Goal: Transaction & Acquisition: Purchase product/service

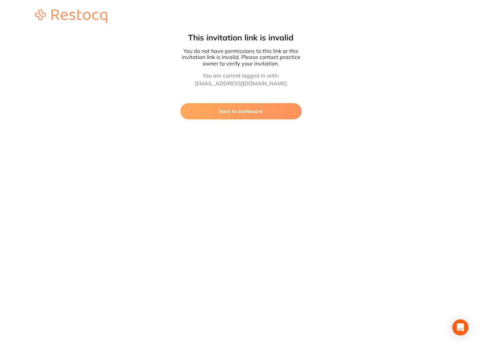
click at [237, 119] on button "Back to dashboard" at bounding box center [240, 111] width 121 height 16
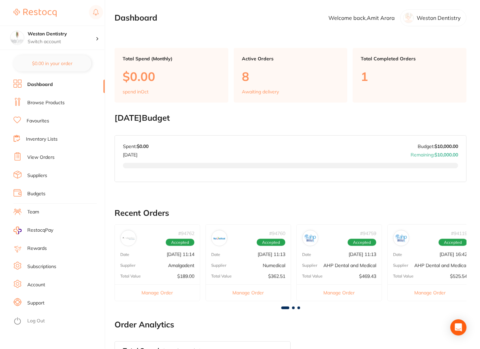
click at [60, 104] on link "Browse Products" at bounding box center [45, 102] width 37 height 7
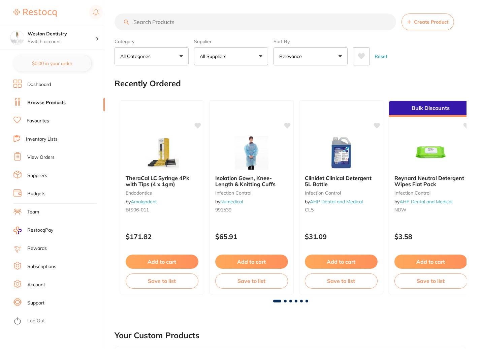
click at [191, 22] on input "search" at bounding box center [256, 21] width 282 height 17
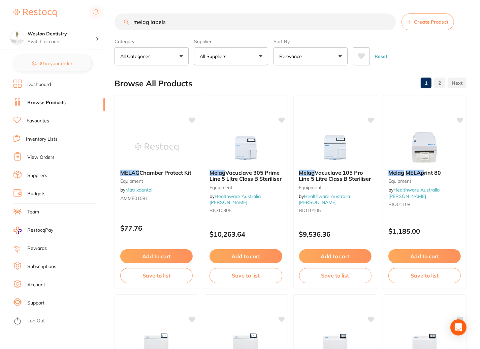
type input "melag labels"
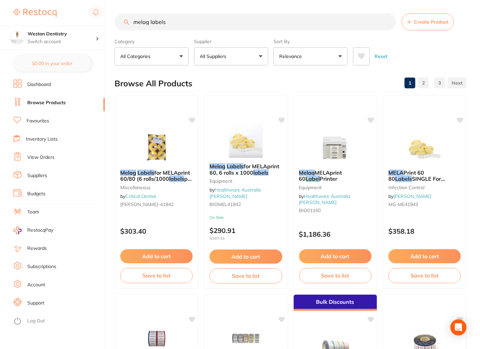
click at [147, 23] on input "melag labels" at bounding box center [256, 21] width 282 height 17
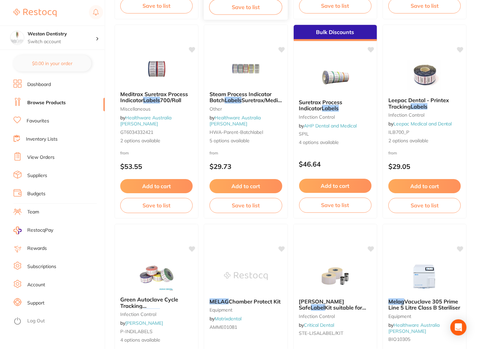
scroll to position [34, 0]
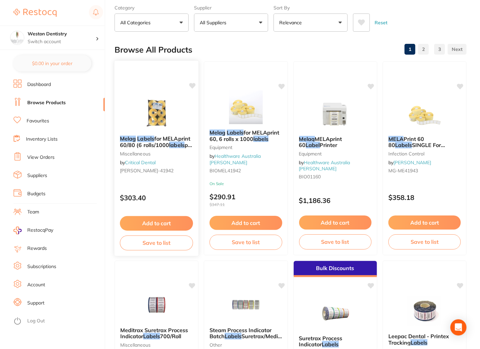
click at [143, 165] on link "Critical Dental" at bounding box center [140, 162] width 31 height 6
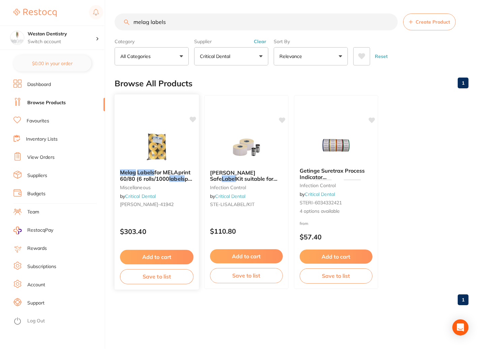
click at [152, 182] on span "for MELAprint 60/80 (6 rolls/1000" at bounding box center [155, 175] width 70 height 13
click at [154, 199] on link "Critical Dental" at bounding box center [140, 196] width 30 height 6
click at [159, 182] on span "for MELAprint 60/80 (6 rolls/1000" at bounding box center [155, 175] width 70 height 13
click at [153, 176] on em "Labels" at bounding box center [145, 172] width 17 height 7
click at [153, 180] on section at bounding box center [241, 174] width 482 height 349
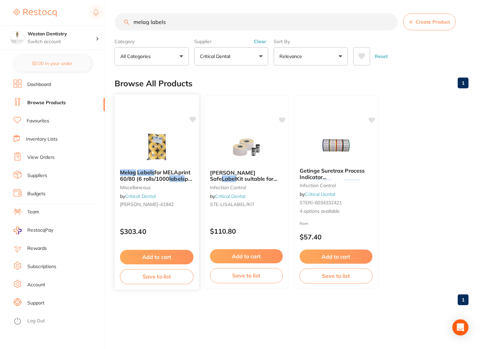
click at [167, 182] on span "for MELAprint 60/80 (6 rolls/1000" at bounding box center [155, 175] width 70 height 13
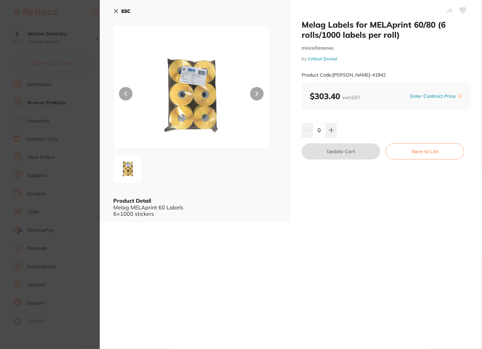
click at [119, 9] on button "ESC" at bounding box center [121, 10] width 17 height 11
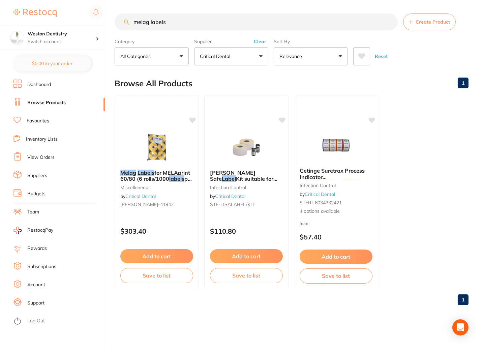
drag, startPoint x: 177, startPoint y: 24, endPoint x: 102, endPoint y: 23, distance: 74.1
click at [103, 23] on div "$249.95 Weston Dentistry Switch account Weston Dentistry Affinity Dentistry $0.…" at bounding box center [241, 174] width 482 height 349
click at [50, 89] on li "Dashboard" at bounding box center [58, 85] width 91 height 10
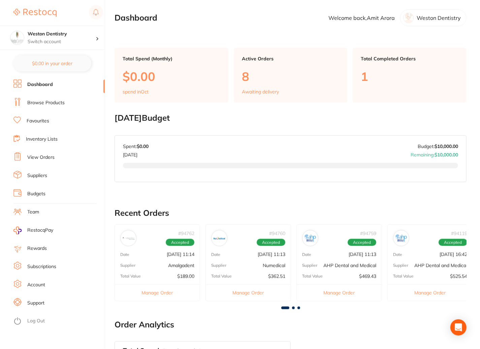
click at [56, 103] on link "Browse Products" at bounding box center [45, 102] width 37 height 7
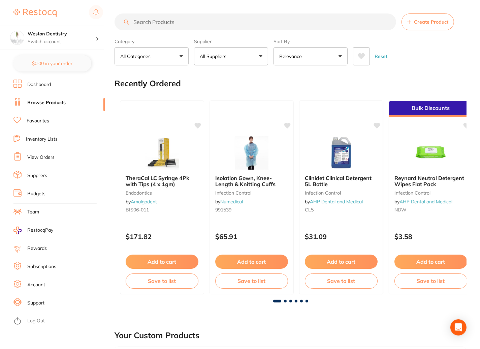
click at [174, 25] on input "search" at bounding box center [256, 21] width 282 height 17
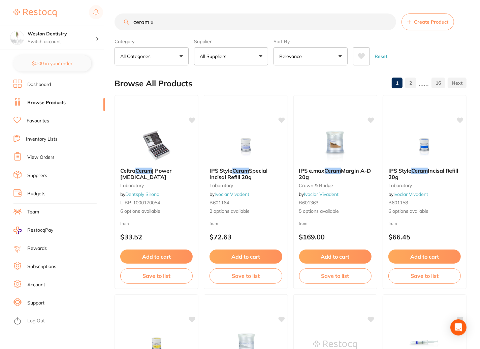
type input "ceram x"
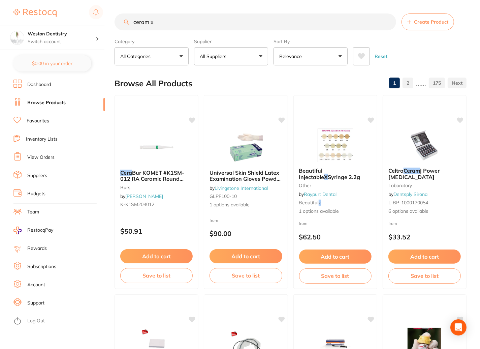
click at [215, 56] on p "All Suppliers" at bounding box center [214, 56] width 29 height 7
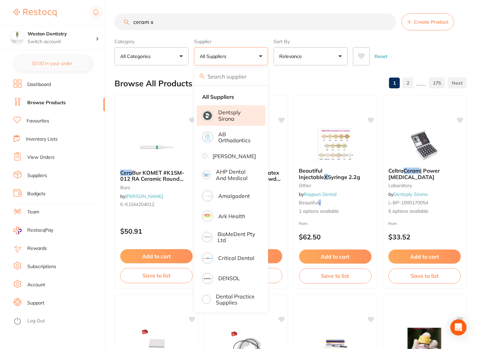
click at [230, 121] on p "Dentsply Sirona" at bounding box center [237, 115] width 38 height 12
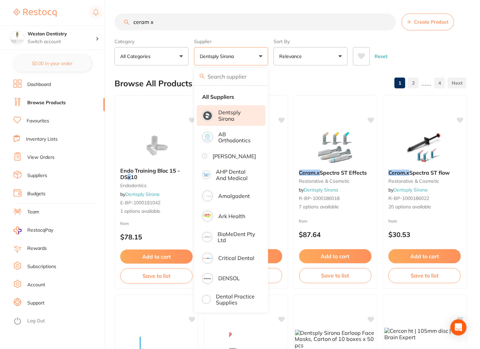
click at [306, 89] on div "Browse All Products 1 2 ...... 4" at bounding box center [291, 83] width 352 height 23
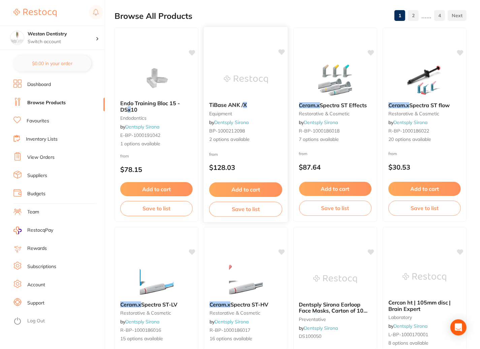
scroll to position [202, 0]
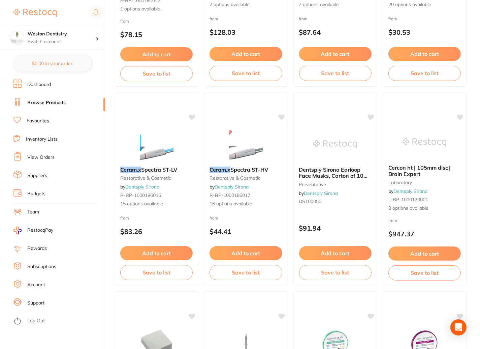
click at [237, 260] on button "Add to cart" at bounding box center [246, 253] width 72 height 14
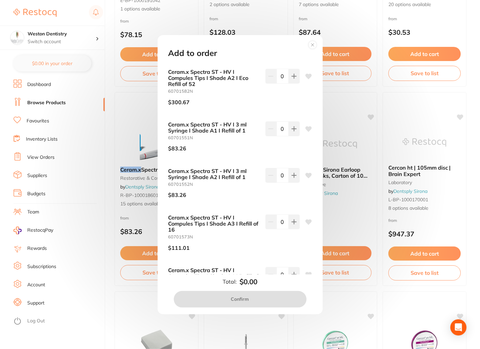
scroll to position [573, 0]
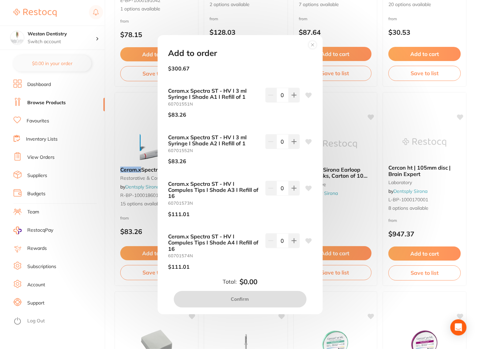
type input "1"
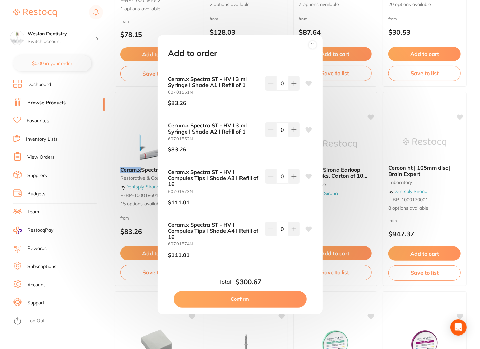
scroll to position [775, 0]
click at [292, 174] on icon at bounding box center [293, 176] width 5 height 5
click at [272, 169] on button at bounding box center [270, 176] width 11 height 15
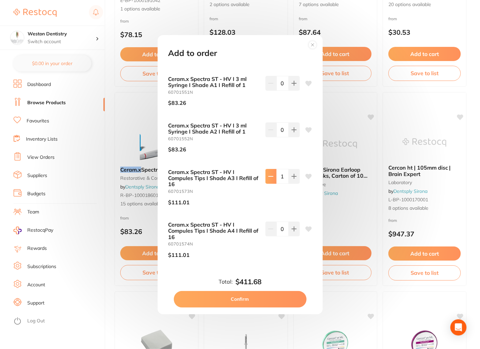
click at [272, 169] on button at bounding box center [270, 176] width 11 height 15
type input "0"
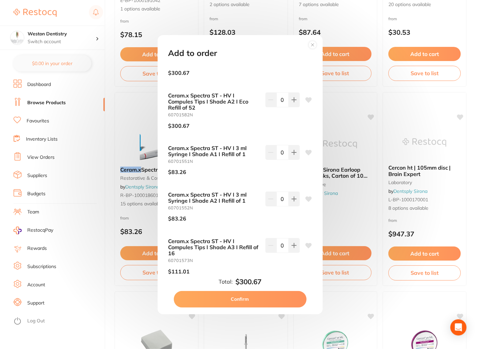
scroll to position [482, 0]
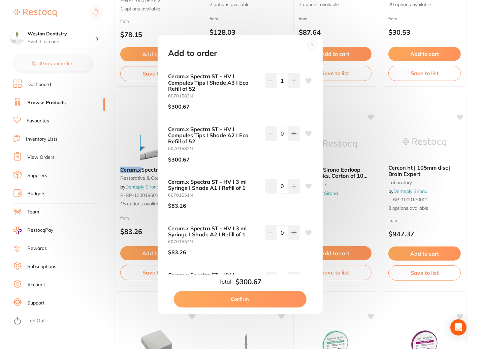
type input "1"
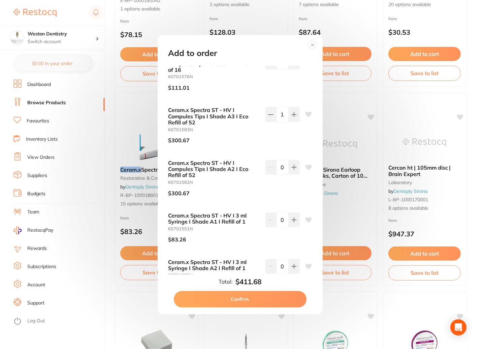
scroll to position [414, 0]
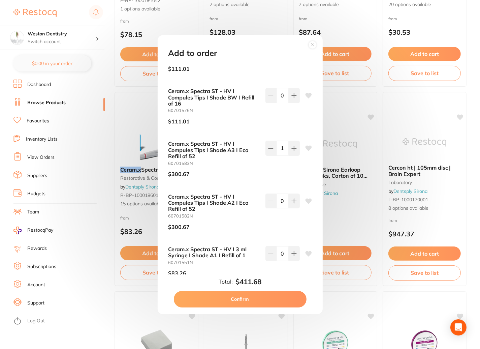
click at [253, 296] on button "Confirm" at bounding box center [240, 299] width 133 height 16
checkbox input "false"
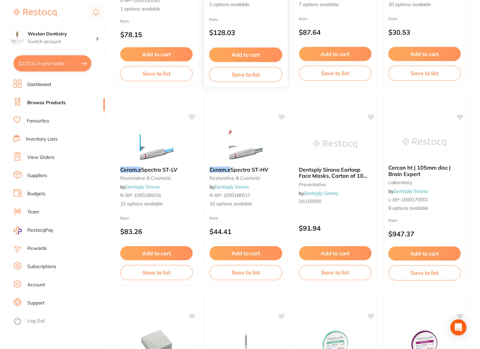
scroll to position [0, 0]
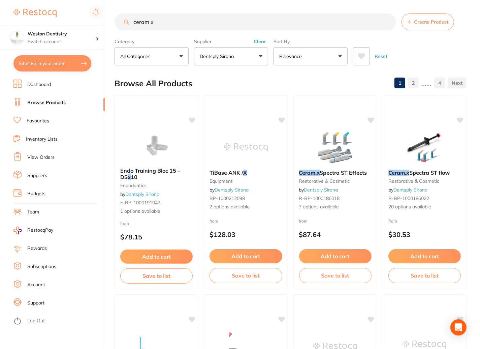
drag, startPoint x: 175, startPoint y: 20, endPoint x: 98, endPoint y: 22, distance: 76.8
click at [98, 22] on div "$452.85 Weston Dentistry Switch account Weston Dentistry Affinity Dentistry $45…" at bounding box center [240, 174] width 480 height 349
type input "ivoclean"
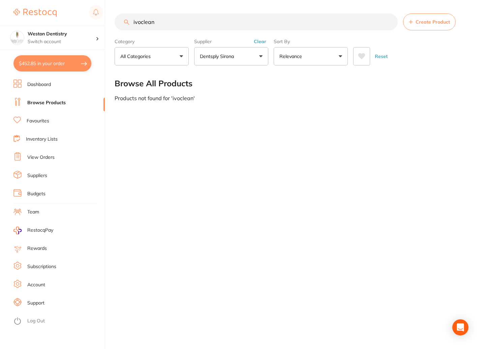
click at [252, 44] on button "Clear" at bounding box center [260, 41] width 17 height 6
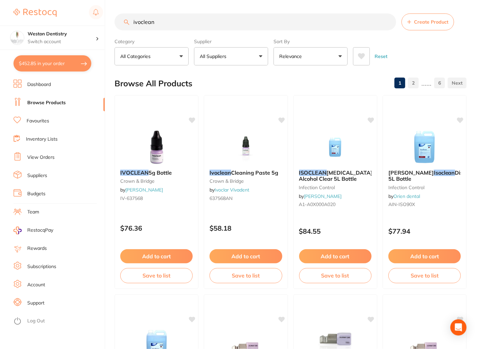
drag, startPoint x: 236, startPoint y: 261, endPoint x: 240, endPoint y: 257, distance: 5.5
click at [236, 261] on button "Add to cart" at bounding box center [246, 256] width 72 height 14
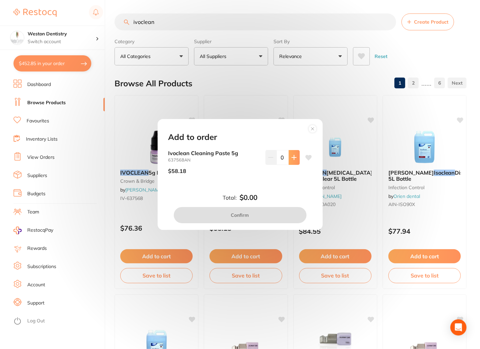
drag, startPoint x: 290, startPoint y: 153, endPoint x: 289, endPoint y: 157, distance: 3.8
click at [291, 155] on icon at bounding box center [293, 157] width 5 height 5
type input "1"
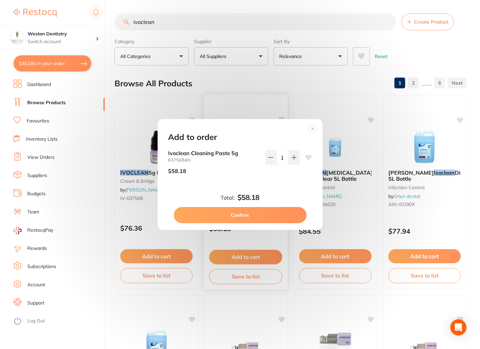
click at [254, 219] on button "Confirm" at bounding box center [240, 215] width 133 height 16
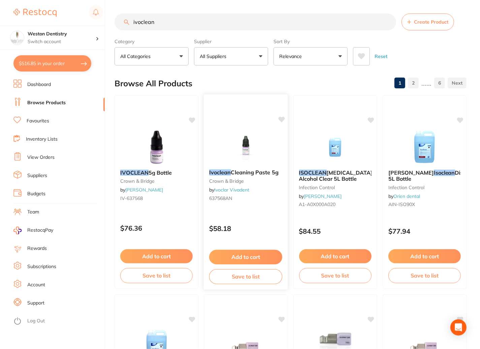
click at [254, 259] on button "Add to cart" at bounding box center [245, 257] width 73 height 14
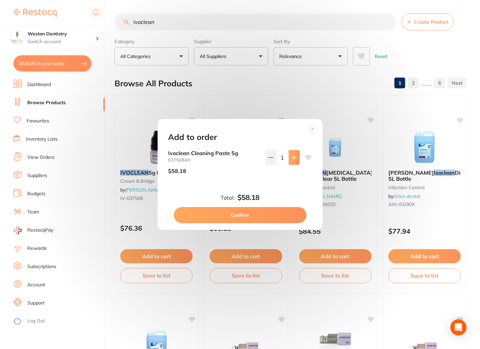
click at [295, 152] on button at bounding box center [294, 157] width 11 height 15
type input "3"
click at [276, 220] on button "Confirm" at bounding box center [240, 215] width 133 height 16
type input "3"
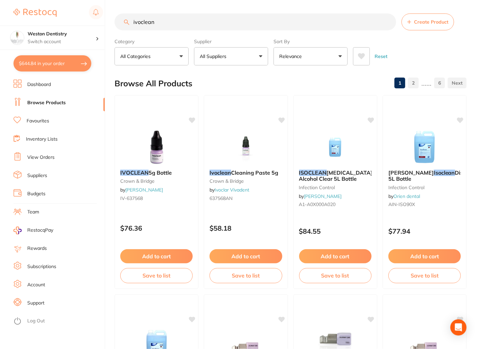
drag, startPoint x: 160, startPoint y: 25, endPoint x: 174, endPoint y: 24, distance: 14.2
click at [160, 25] on input "ivoclean" at bounding box center [256, 21] width 282 height 17
drag, startPoint x: 174, startPoint y: 24, endPoint x: 100, endPoint y: 20, distance: 73.9
click at [100, 20] on div "$644.84 Weston Dentistry Switch account Weston Dentistry Affinity Dentistry $64…" at bounding box center [240, 174] width 480 height 349
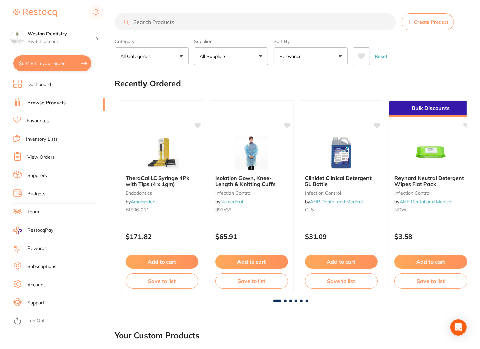
click at [167, 26] on input "search" at bounding box center [256, 21] width 282 height 17
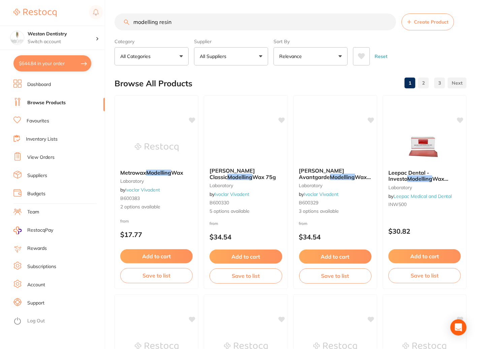
type input "modelling resin"
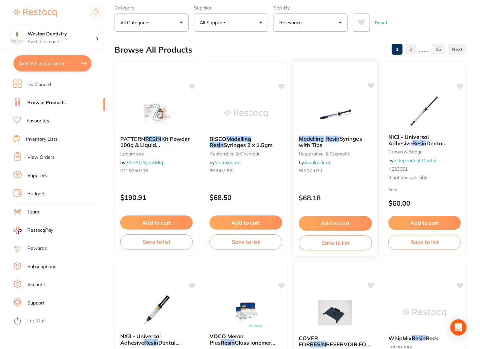
scroll to position [67, 0]
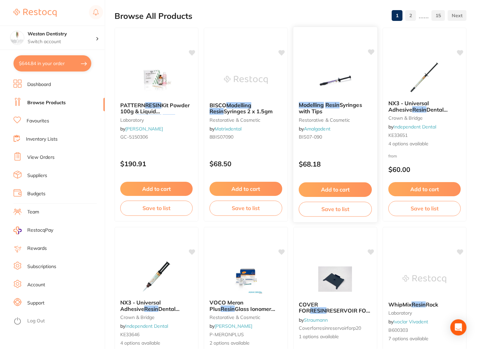
click at [336, 194] on button "Add to cart" at bounding box center [335, 189] width 73 height 14
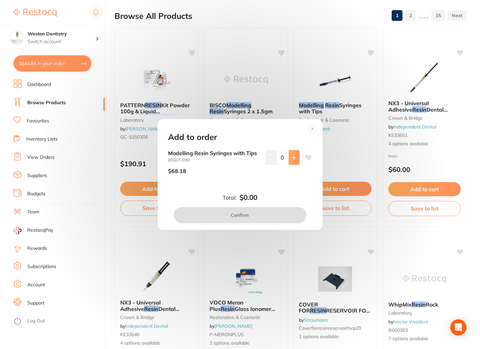
click at [292, 153] on button at bounding box center [294, 157] width 11 height 15
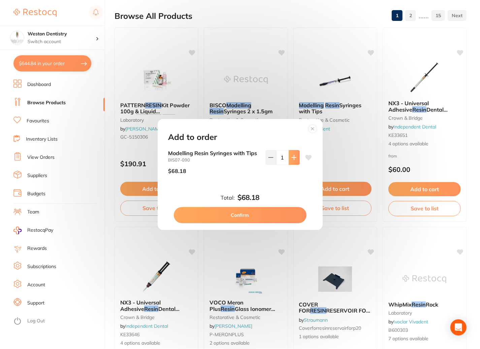
click at [292, 155] on icon at bounding box center [293, 157] width 5 height 5
drag, startPoint x: 284, startPoint y: 151, endPoint x: 277, endPoint y: 151, distance: 7.1
click at [277, 151] on input "3" at bounding box center [283, 157] width 12 height 15
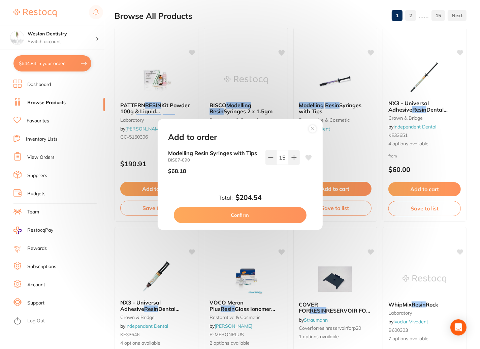
click at [268, 179] on div "15" at bounding box center [282, 164] width 34 height 29
drag, startPoint x: 284, startPoint y: 149, endPoint x: 276, endPoint y: 148, distance: 8.1
click at [277, 151] on input "15" at bounding box center [283, 157] width 12 height 15
type input "10"
click at [256, 222] on button "Confirm" at bounding box center [240, 215] width 133 height 16
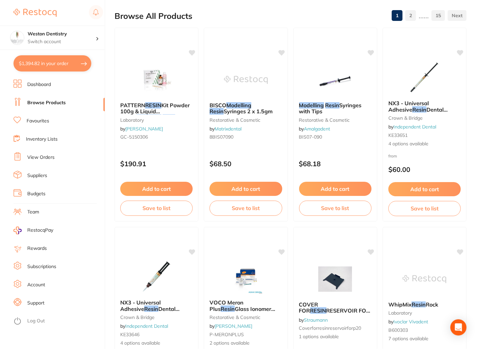
click at [50, 64] on button "$1,394.82 in your order" at bounding box center [52, 63] width 78 height 16
checkbox input "true"
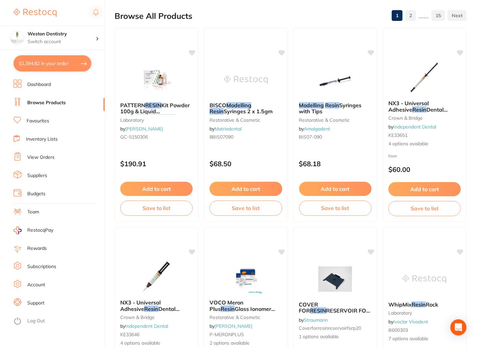
checkbox input "true"
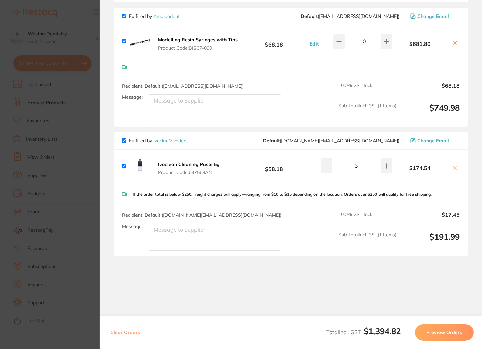
scroll to position [275, 0]
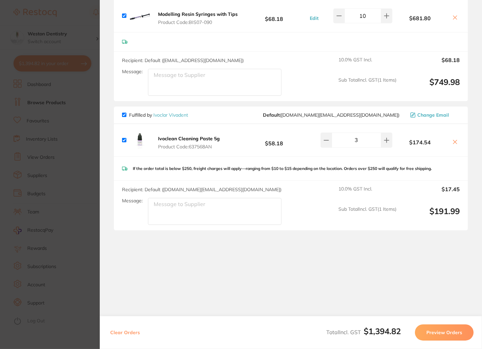
click at [438, 335] on button "Preview Orders" at bounding box center [444, 332] width 59 height 16
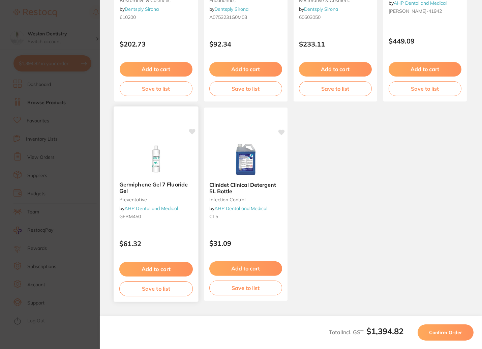
scroll to position [438, 0]
click at [448, 333] on span "Confirm Order" at bounding box center [445, 332] width 33 height 6
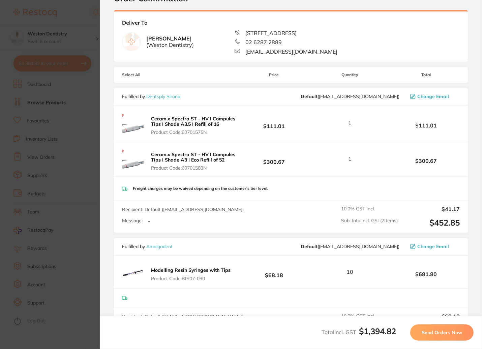
scroll to position [236, 0]
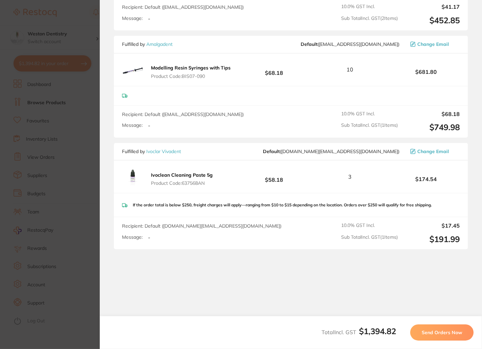
click at [427, 335] on span "Send Orders Now" at bounding box center [441, 332] width 40 height 6
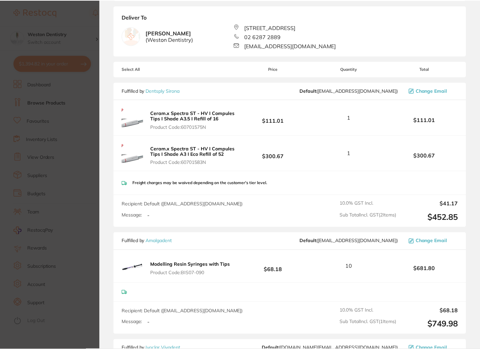
scroll to position [0, 0]
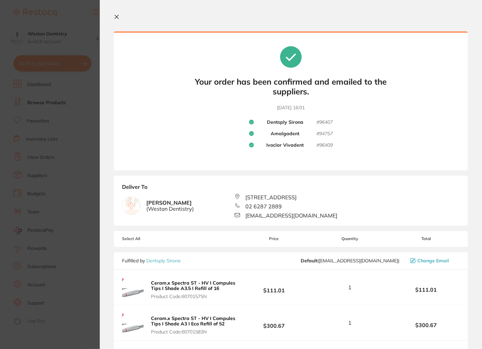
click at [115, 16] on icon at bounding box center [116, 16] width 5 height 5
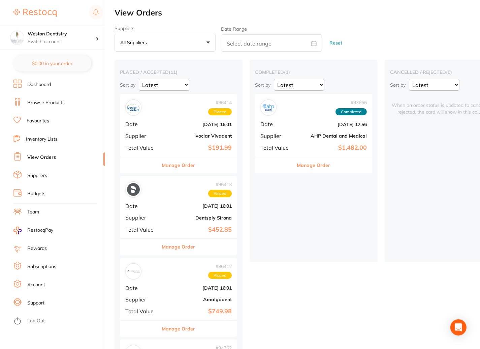
click at [129, 12] on h2 "View Orders" at bounding box center [298, 12] width 366 height 9
click at [30, 13] on img at bounding box center [34, 13] width 43 height 8
